Goal: Entertainment & Leisure: Consume media (video, audio)

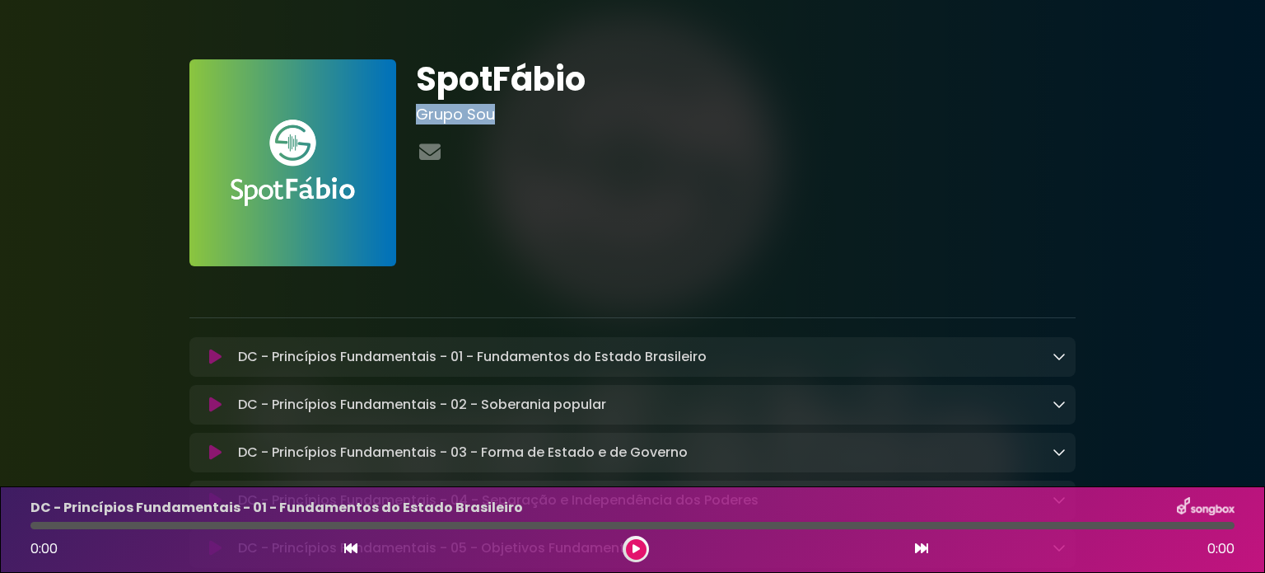
drag, startPoint x: 1187, startPoint y: 205, endPoint x: 1182, endPoint y: 52, distance: 153.3
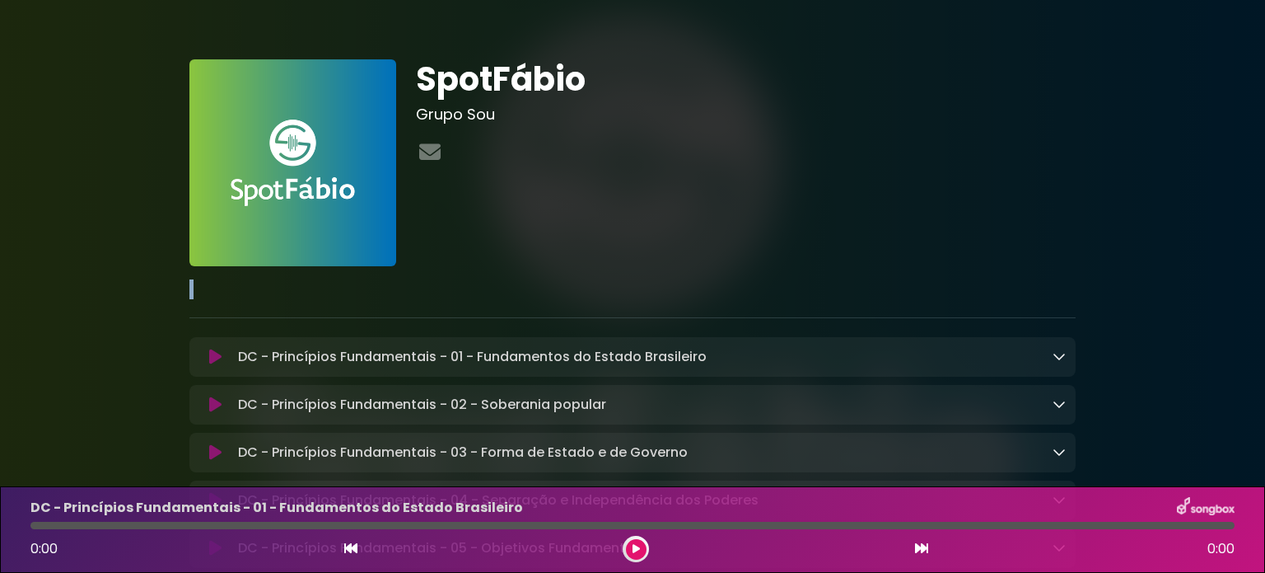
drag, startPoint x: 1091, startPoint y: 154, endPoint x: 1173, endPoint y: 194, distance: 91.4
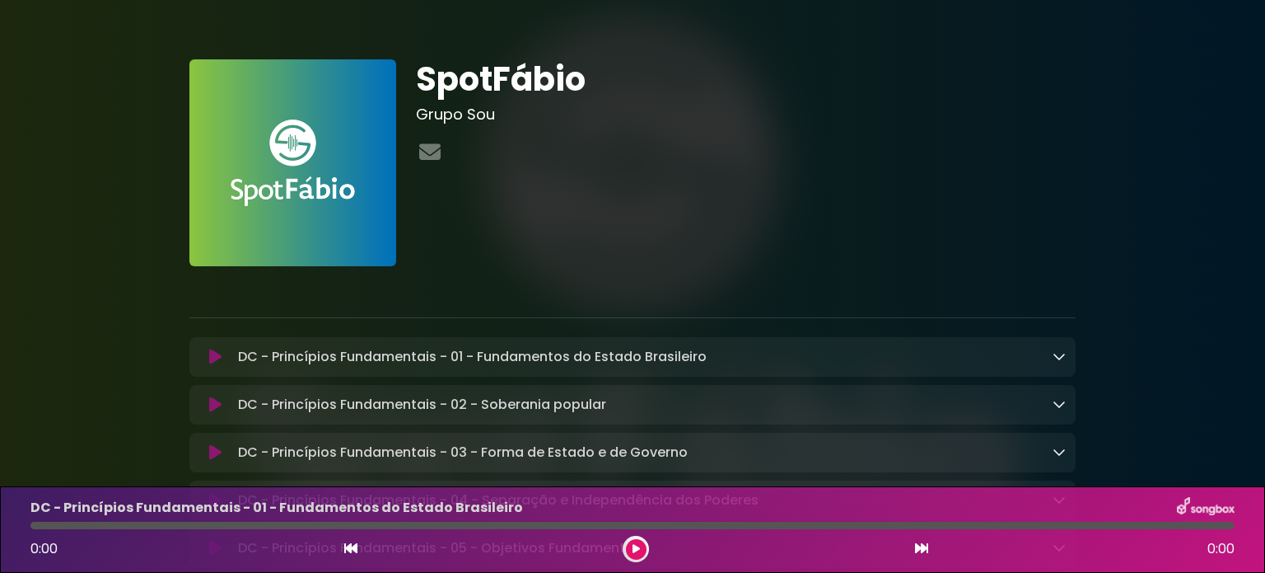
click at [811, 220] on div "SpotFábio Grupo Sou" at bounding box center [746, 162] width 680 height 207
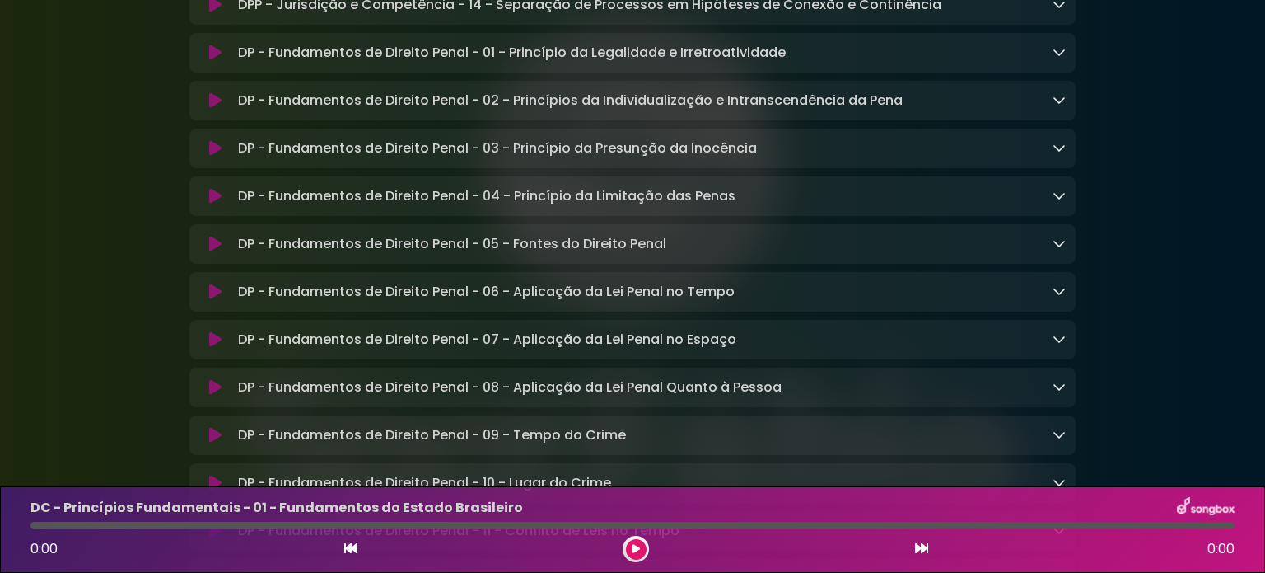
scroll to position [7315, 0]
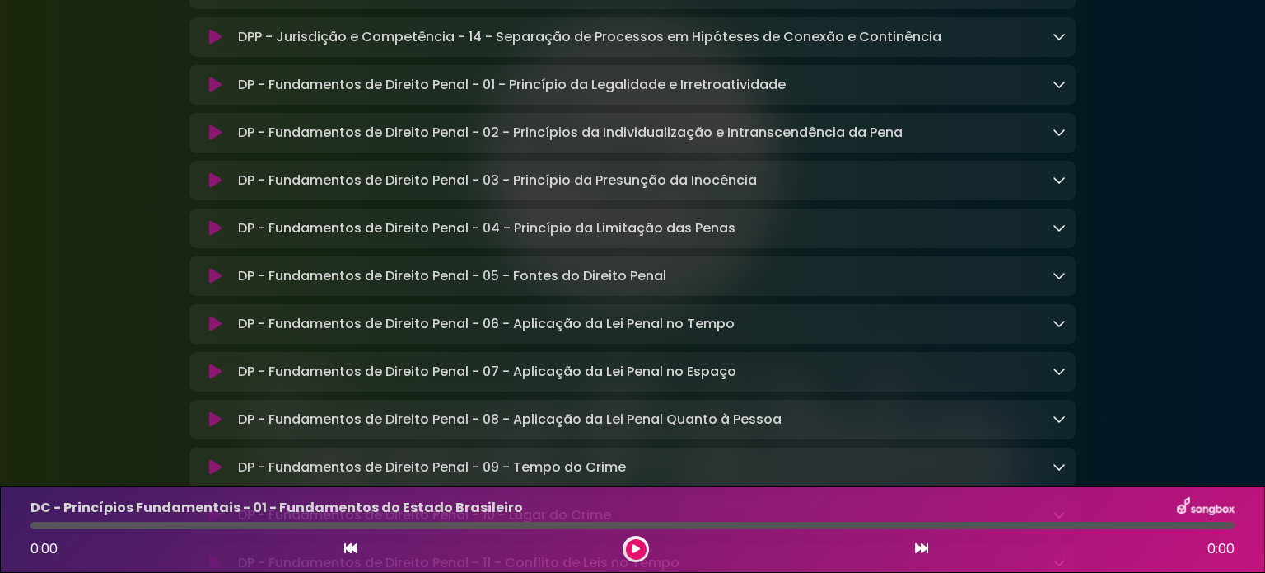
click at [1058, 94] on link at bounding box center [1059, 84] width 13 height 19
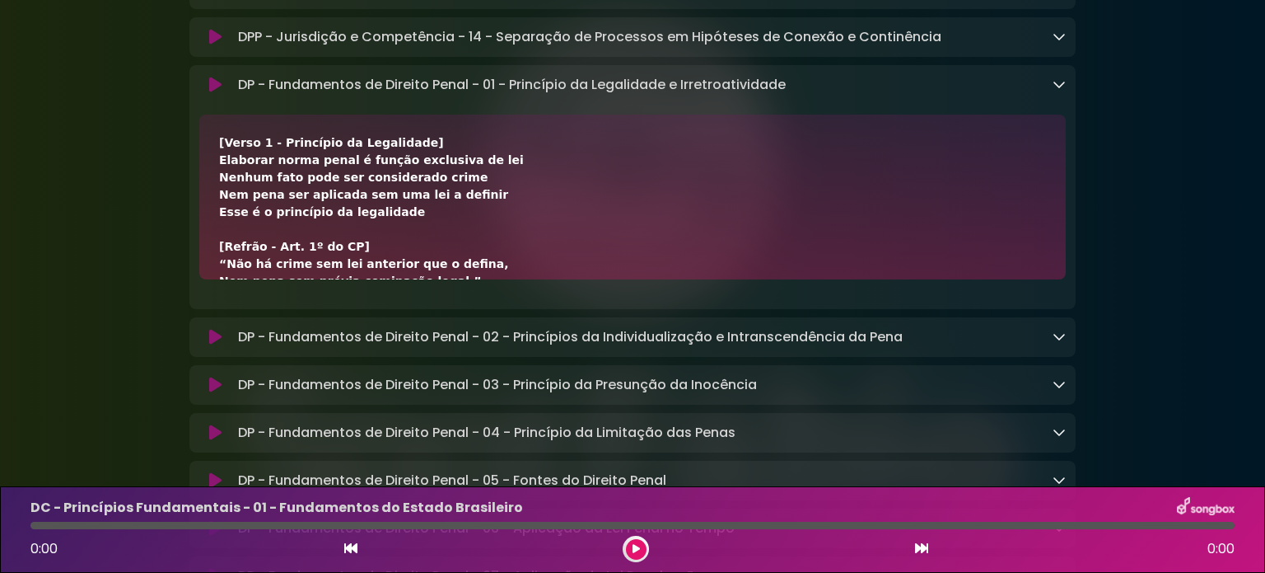
click at [208, 93] on button at bounding box center [215, 85] width 32 height 16
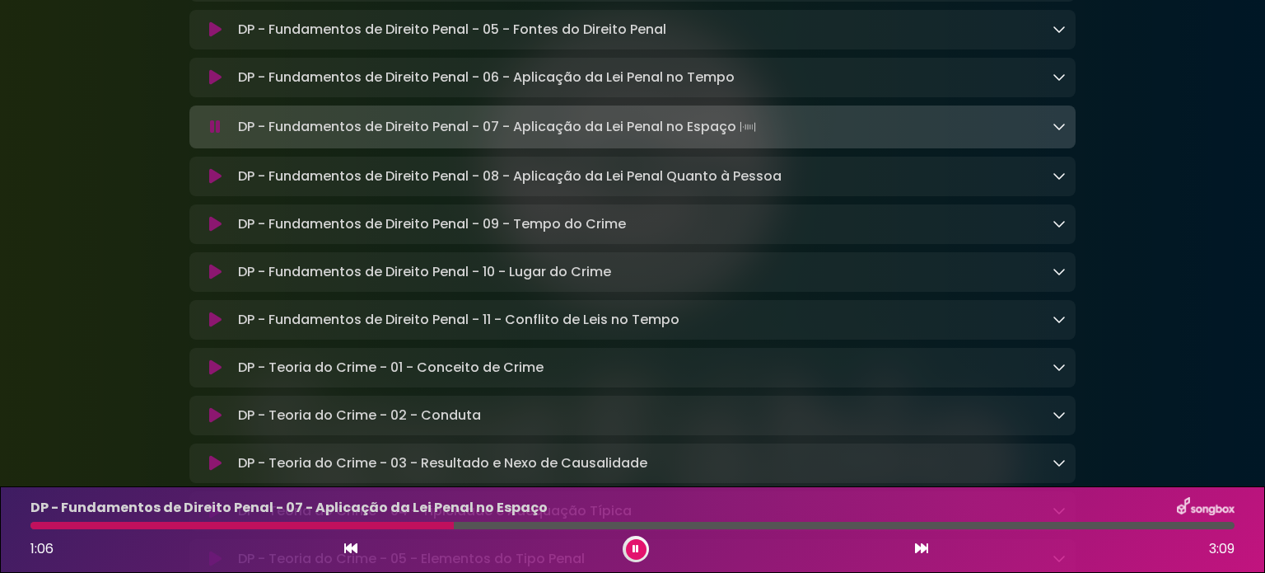
scroll to position [7776, 0]
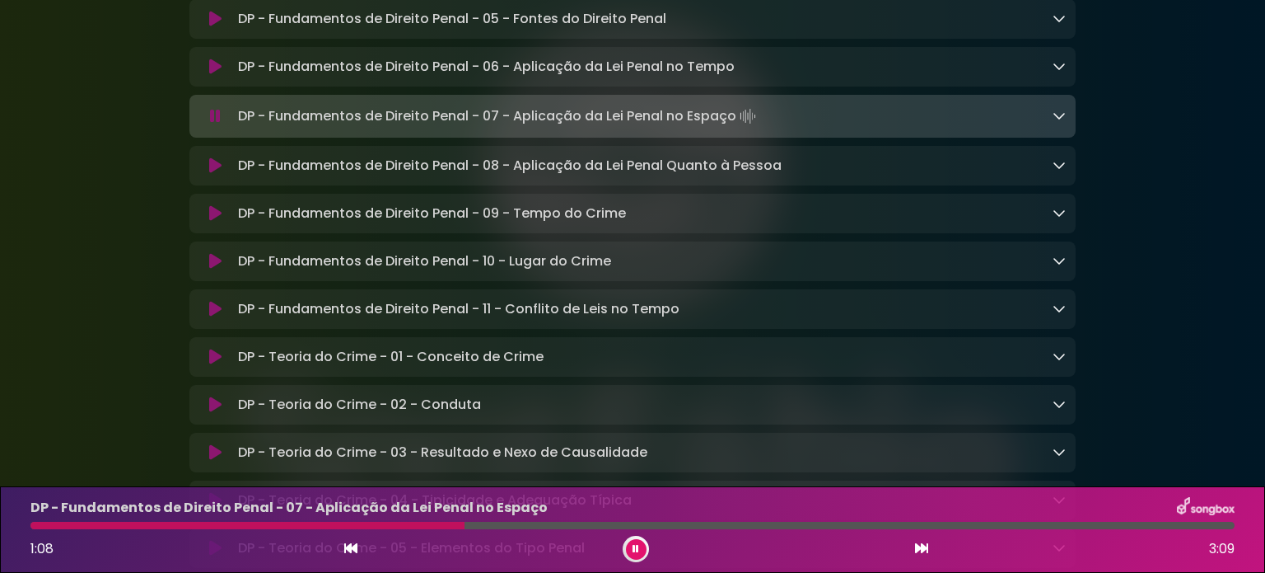
click at [1059, 122] on icon at bounding box center [1059, 115] width 13 height 13
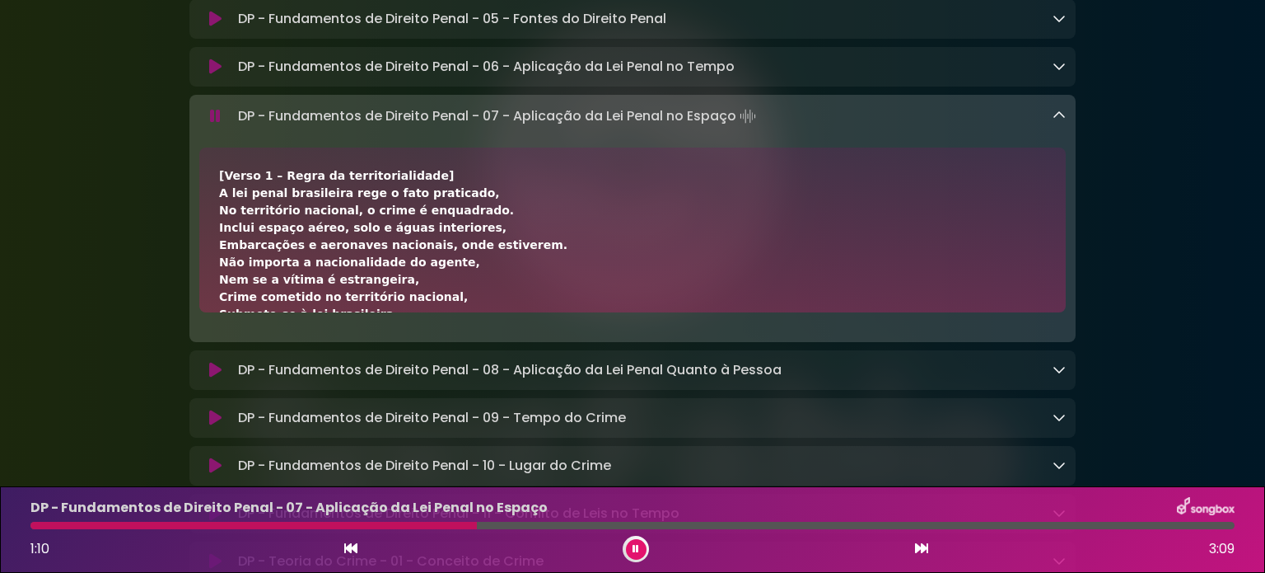
scroll to position [7809, 0]
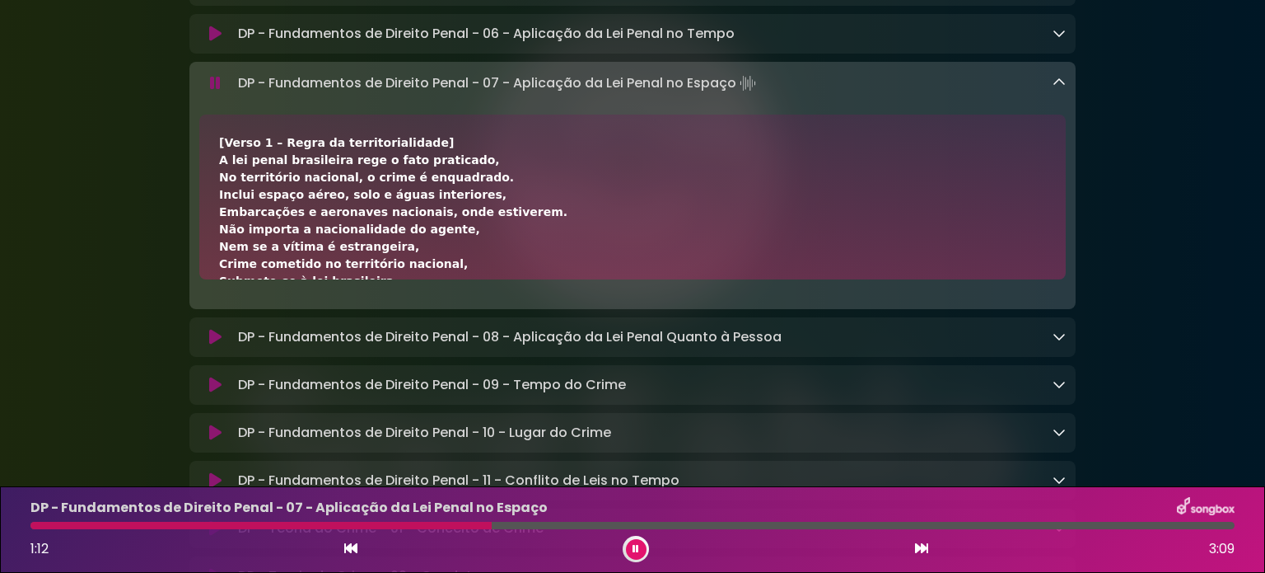
click at [1025, 279] on div "[Verso 1 – Regra da territorialidade] A lei penal brasileira rege o fato pratic…" at bounding box center [632, 402] width 827 height 536
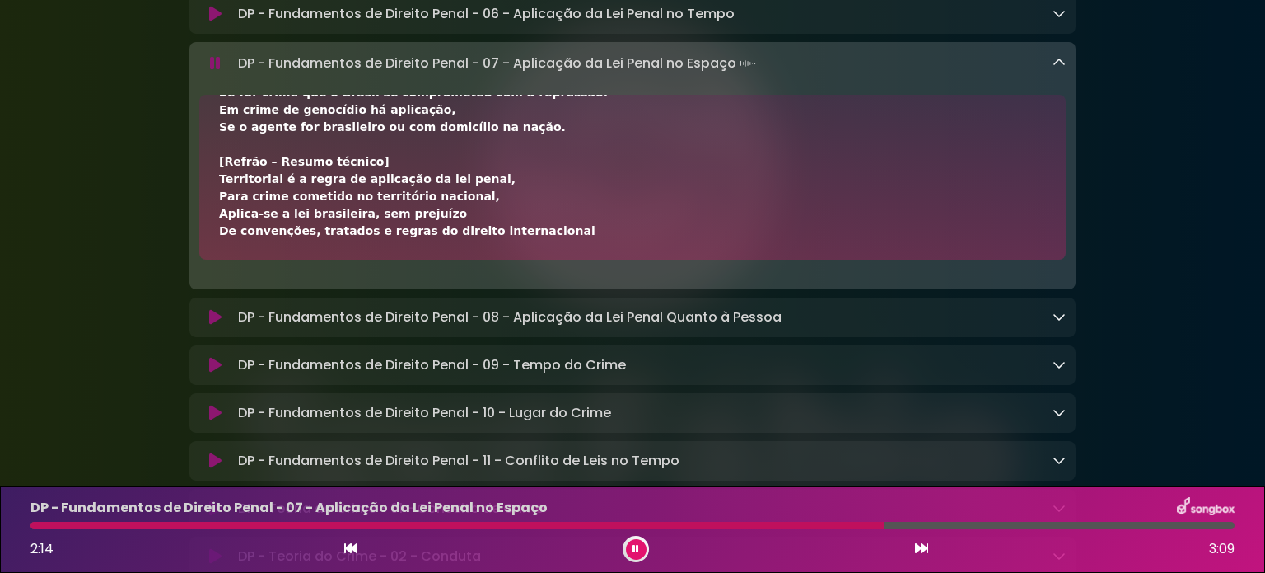
scroll to position [7842, 0]
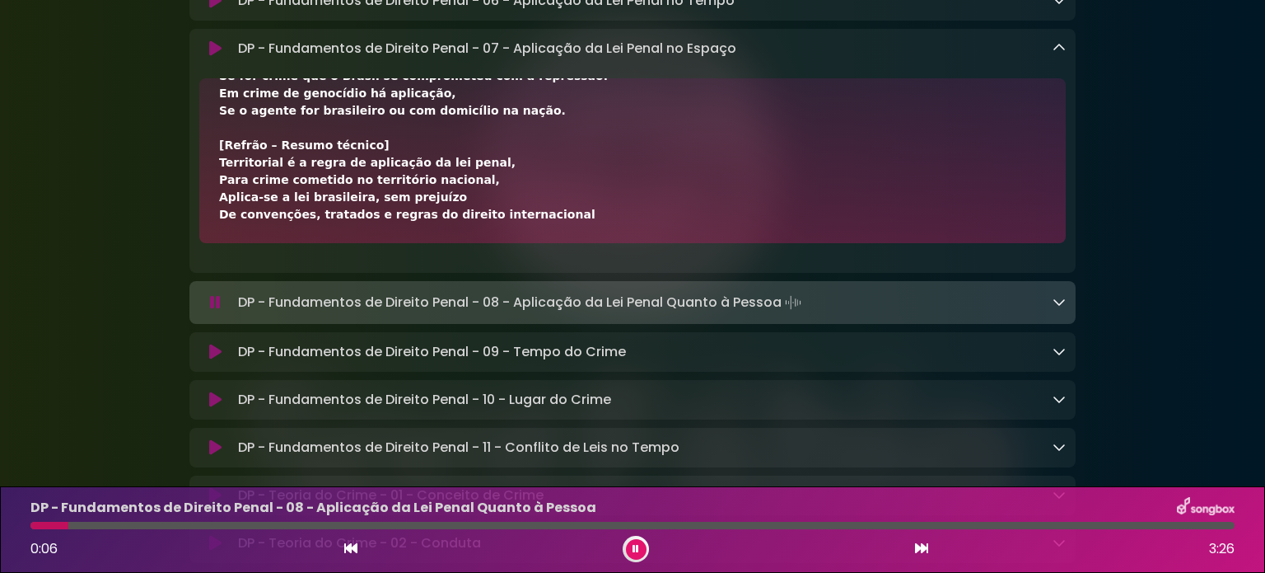
click at [1059, 308] on icon at bounding box center [1059, 301] width 13 height 13
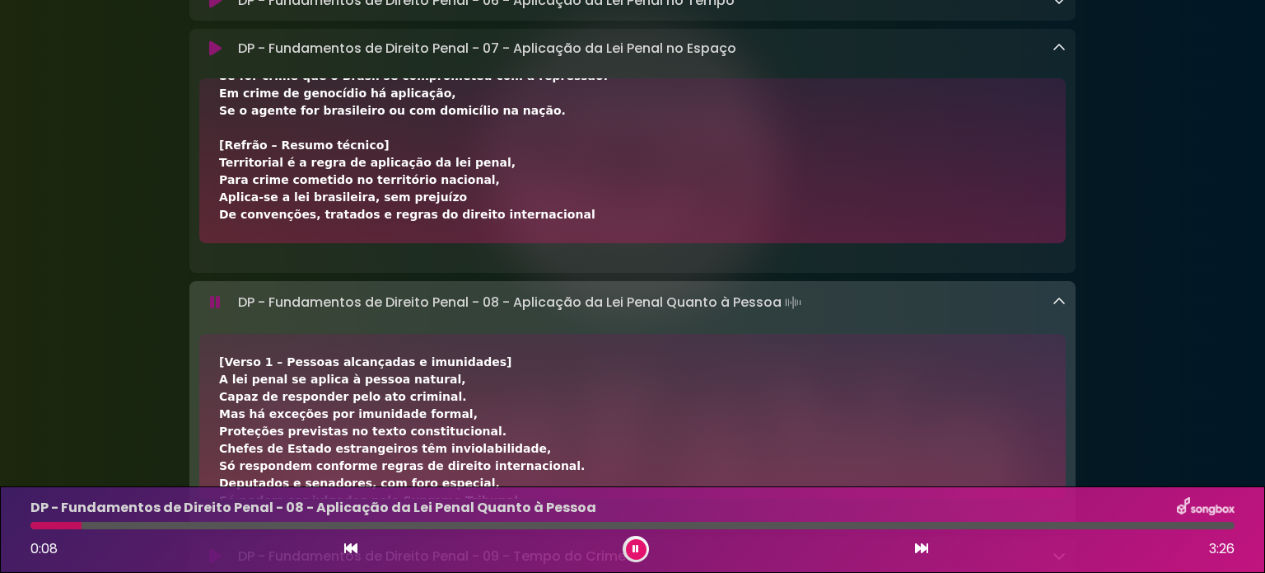
click at [1055, 54] on icon at bounding box center [1059, 47] width 13 height 13
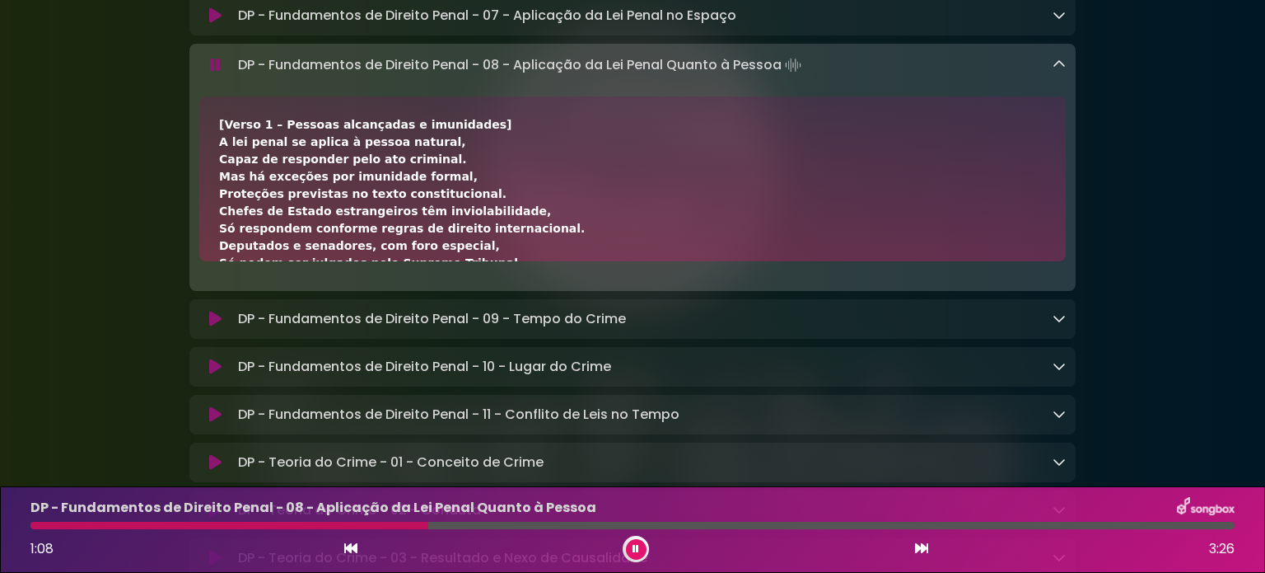
scroll to position [7908, 0]
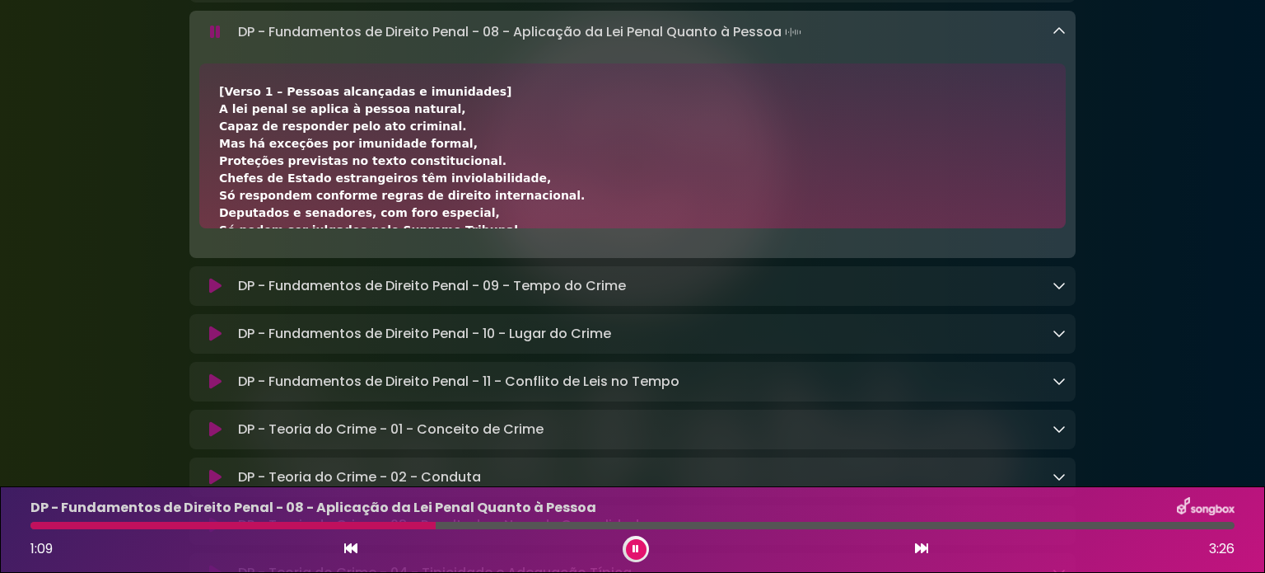
click at [698, 283] on div "[Verso 1 – Pessoas alcançadas e imunidades] A lei penal se aplica à pessoa natu…" at bounding box center [632, 472] width 827 height 778
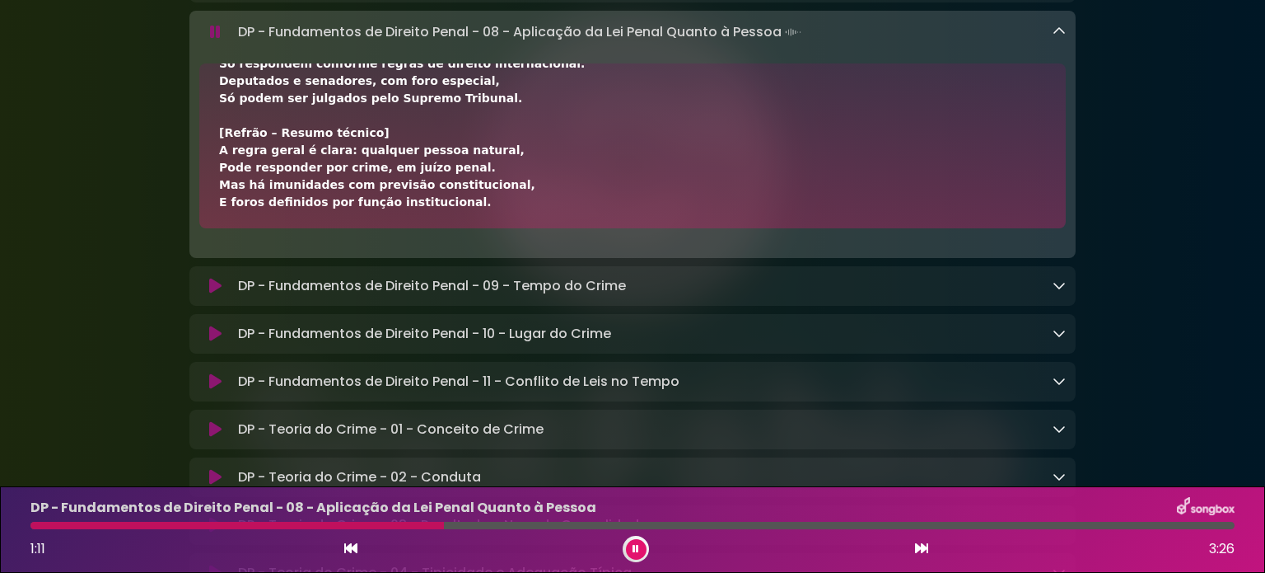
scroll to position [165, 0]
